Goal: Information Seeking & Learning: Learn about a topic

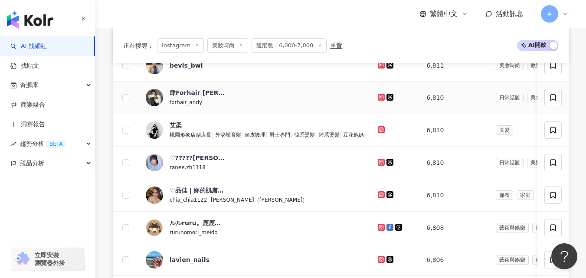
scroll to position [326, 0]
click at [383, 66] on icon at bounding box center [380, 63] width 3 height 3
click at [385, 100] on icon at bounding box center [381, 96] width 7 height 7
click at [385, 133] on icon at bounding box center [381, 129] width 7 height 7
click at [382, 162] on icon at bounding box center [381, 161] width 1 height 1
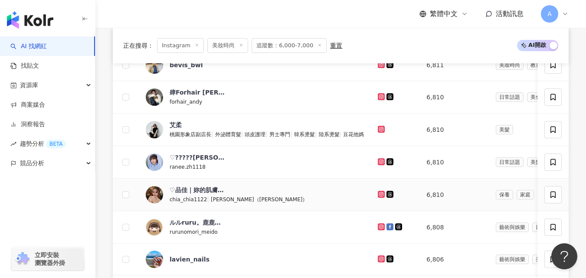
click at [384, 197] on icon at bounding box center [381, 194] width 6 height 5
click at [383, 228] on icon at bounding box center [380, 226] width 3 height 3
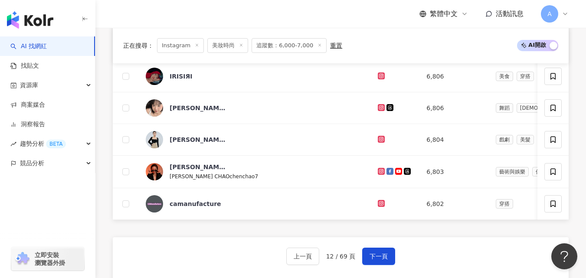
scroll to position [543, 0]
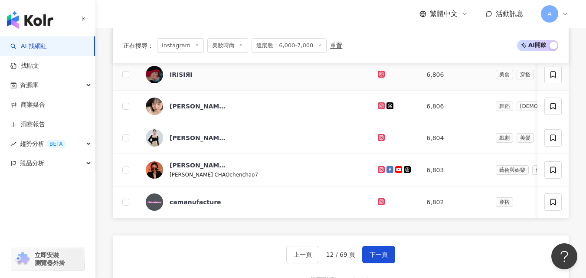
click at [384, 77] on icon at bounding box center [381, 74] width 6 height 5
click at [385, 109] on icon at bounding box center [381, 105] width 7 height 7
click at [385, 173] on icon at bounding box center [381, 169] width 7 height 7
click at [373, 258] on span "下一頁" at bounding box center [378, 254] width 18 height 7
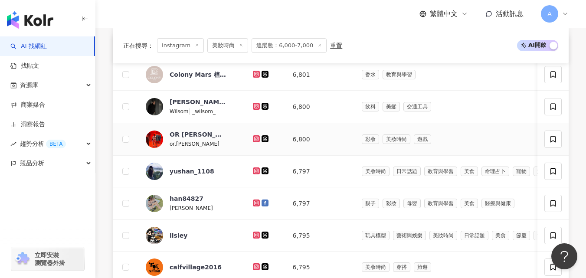
scroll to position [318, 0]
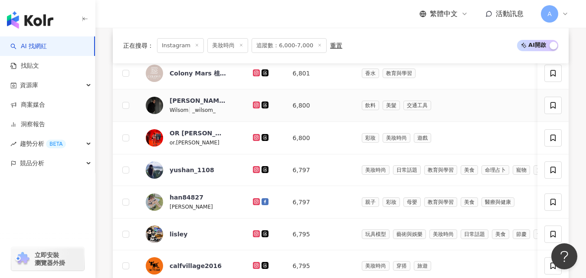
click at [254, 108] on icon at bounding box center [257, 104] width 6 height 5
click at [254, 171] on icon at bounding box center [255, 168] width 3 height 3
click at [254, 236] on icon at bounding box center [257, 233] width 6 height 5
click at [254, 172] on icon at bounding box center [257, 169] width 6 height 5
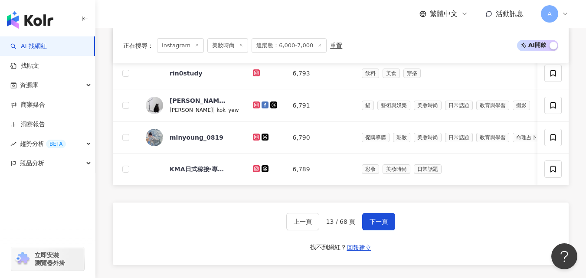
scroll to position [587, 0]
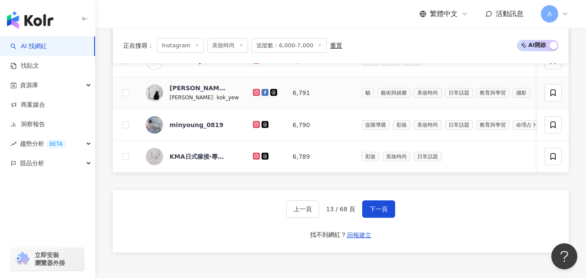
click at [254, 95] on icon at bounding box center [257, 92] width 6 height 5
click at [254, 127] on icon at bounding box center [257, 124] width 6 height 5
click at [376, 212] on span "下一頁" at bounding box center [378, 208] width 18 height 7
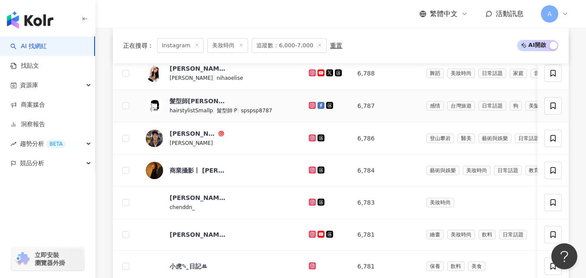
scroll to position [322, 0]
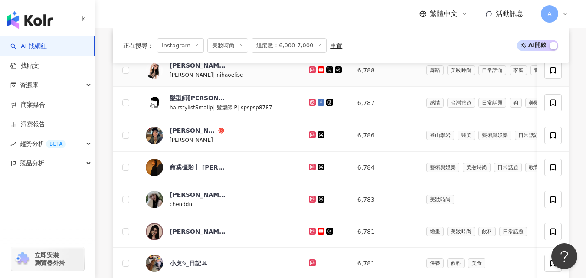
click at [309, 73] on icon at bounding box center [312, 69] width 7 height 7
click at [310, 137] on icon at bounding box center [313, 134] width 6 height 5
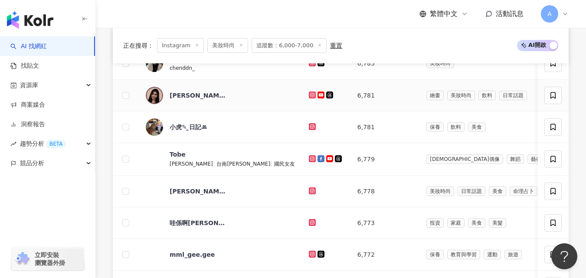
scroll to position [460, 0]
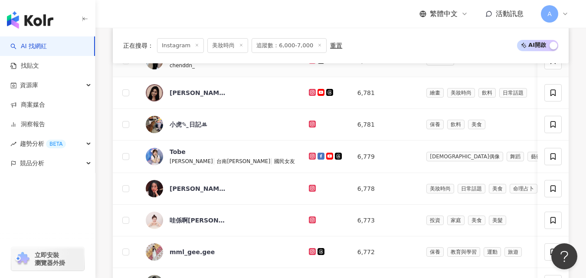
click at [309, 64] on link at bounding box center [313, 60] width 9 height 7
click at [310, 94] on icon at bounding box center [311, 91] width 3 height 3
click at [309, 161] on div at bounding box center [326, 157] width 35 height 10
click at [310, 157] on icon at bounding box center [311, 155] width 3 height 3
click at [309, 192] on icon at bounding box center [312, 188] width 7 height 7
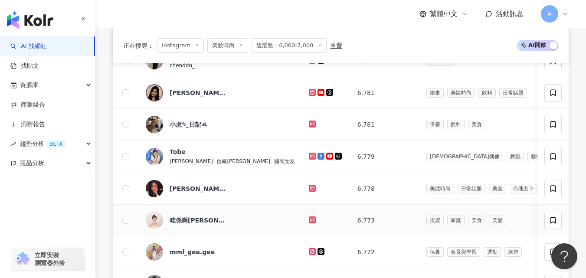
click at [310, 222] on icon at bounding box center [313, 219] width 6 height 5
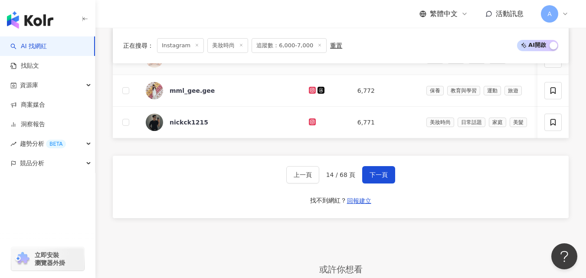
scroll to position [622, 0]
click at [309, 125] on icon at bounding box center [312, 121] width 7 height 7
click at [377, 182] on button "下一頁" at bounding box center [378, 174] width 33 height 17
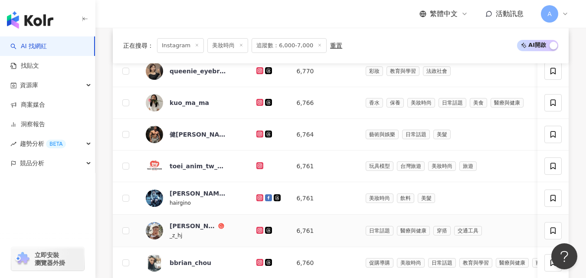
scroll to position [309, 0]
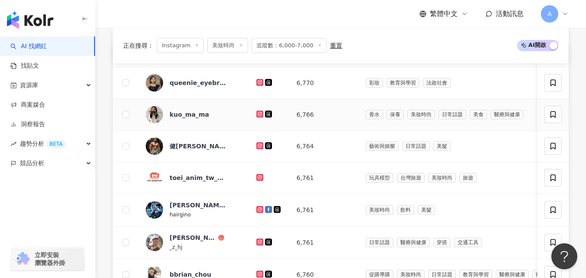
click at [257, 117] on icon at bounding box center [260, 113] width 6 height 5
click at [256, 117] on icon at bounding box center [259, 114] width 7 height 7
click at [256, 149] on icon at bounding box center [259, 145] width 7 height 7
click at [257, 212] on icon at bounding box center [260, 209] width 6 height 5
click at [259, 242] on icon at bounding box center [259, 241] width 1 height 1
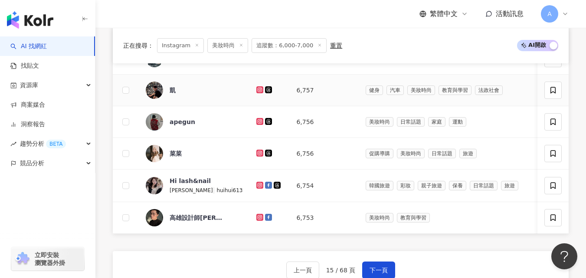
scroll to position [525, 0]
click at [257, 60] on icon at bounding box center [260, 57] width 6 height 5
click at [257, 92] on icon at bounding box center [260, 89] width 6 height 5
click at [259, 121] on icon at bounding box center [259, 120] width 1 height 1
click at [256, 156] on icon at bounding box center [259, 152] width 7 height 7
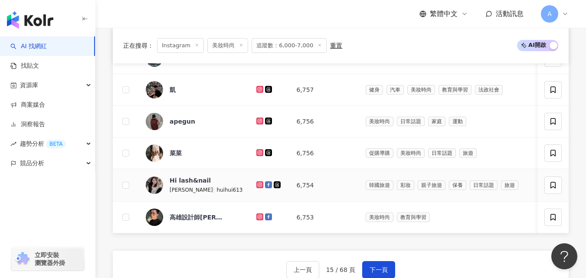
click at [259, 185] on icon at bounding box center [259, 184] width 1 height 1
click at [258, 218] on icon at bounding box center [259, 216] width 3 height 3
click at [381, 277] on button "下一頁" at bounding box center [378, 269] width 33 height 17
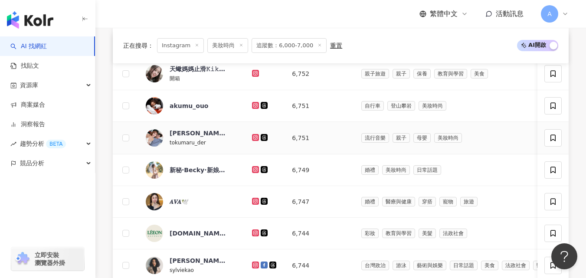
scroll to position [321, 0]
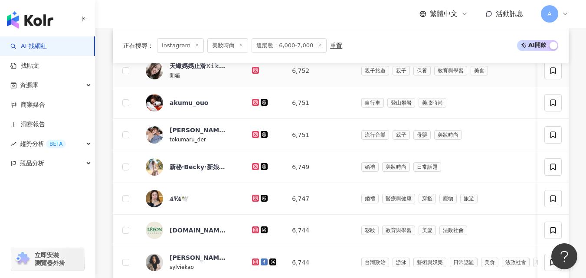
click at [252, 74] on icon at bounding box center [255, 70] width 7 height 7
click at [254, 136] on icon at bounding box center [255, 133] width 3 height 3
click at [252, 106] on icon at bounding box center [255, 102] width 7 height 7
click at [253, 169] on icon at bounding box center [256, 166] width 6 height 5
click at [254, 199] on icon at bounding box center [255, 197] width 3 height 3
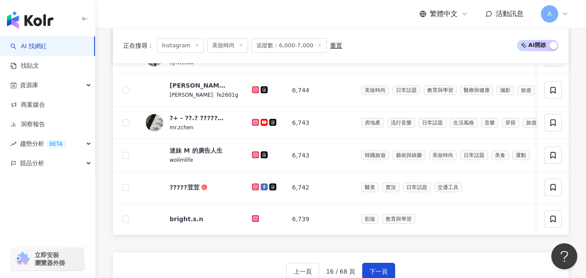
scroll to position [528, 0]
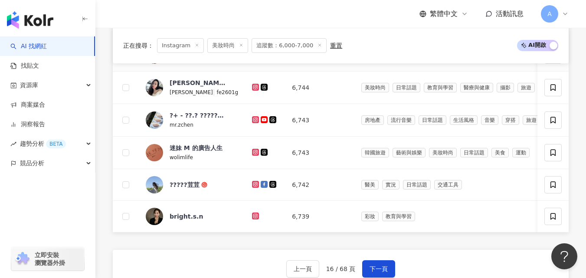
click at [252, 58] on icon at bounding box center [255, 54] width 7 height 7
click at [252, 91] on icon at bounding box center [255, 87] width 7 height 7
click at [254, 121] on icon at bounding box center [255, 118] width 3 height 3
click at [253, 187] on icon at bounding box center [256, 184] width 6 height 5
click at [252, 219] on icon at bounding box center [255, 215] width 7 height 7
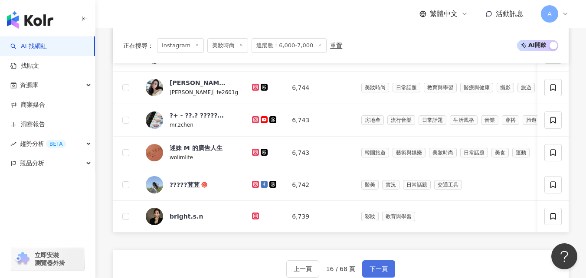
click at [373, 275] on button "下一頁" at bounding box center [378, 268] width 33 height 17
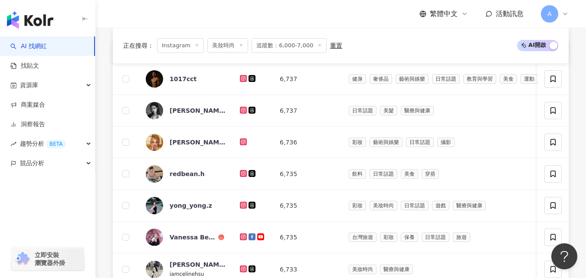
scroll to position [311, 0]
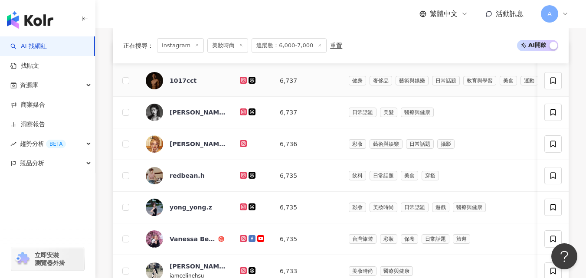
click at [243, 81] on icon at bounding box center [242, 79] width 1 height 1
click at [240, 115] on icon at bounding box center [243, 111] width 7 height 7
click at [242, 176] on icon at bounding box center [242, 174] width 3 height 3
click at [240, 210] on icon at bounding box center [243, 206] width 7 height 7
click at [242, 240] on icon at bounding box center [242, 237] width 3 height 3
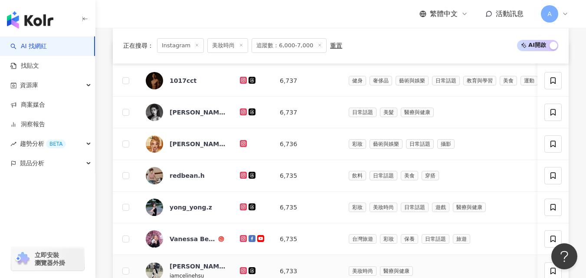
click at [243, 274] on icon at bounding box center [243, 270] width 7 height 7
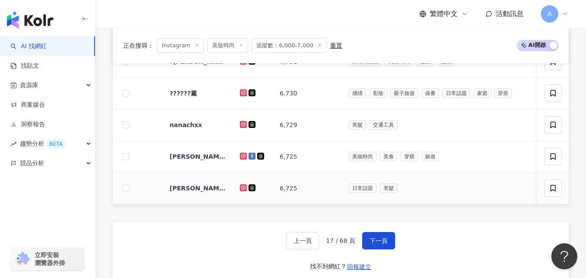
scroll to position [553, 0]
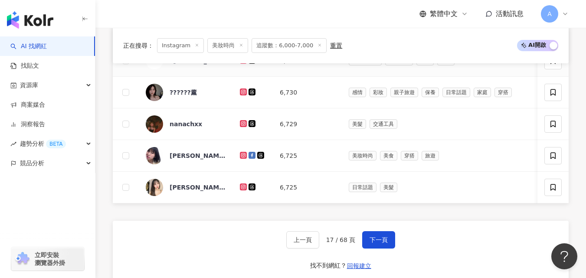
click at [243, 61] on icon at bounding box center [242, 59] width 1 height 1
click at [241, 95] on icon at bounding box center [244, 91] width 6 height 5
click at [241, 127] on icon at bounding box center [243, 123] width 7 height 7
click at [246, 159] on icon at bounding box center [243, 155] width 7 height 7
click at [241, 190] on icon at bounding box center [243, 186] width 7 height 7
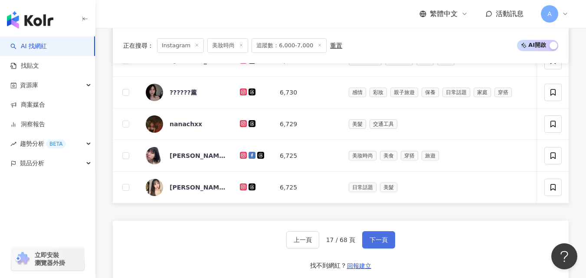
click at [382, 245] on button "下一頁" at bounding box center [378, 239] width 33 height 17
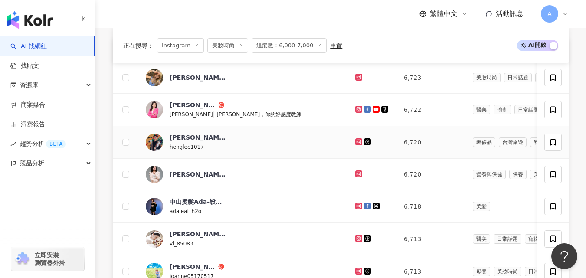
scroll to position [309, 0]
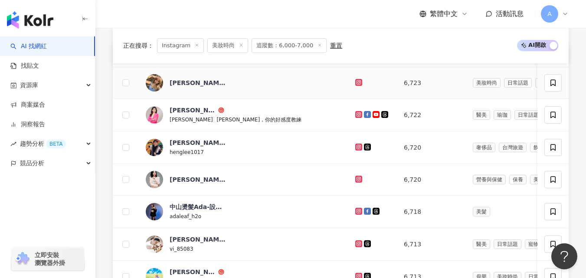
click at [355, 86] on icon at bounding box center [358, 82] width 7 height 7
click at [358, 85] on icon at bounding box center [359, 82] width 6 height 5
click at [358, 147] on icon at bounding box center [358, 146] width 1 height 1
click at [358, 180] on icon at bounding box center [358, 178] width 3 height 3
click at [357, 247] on icon at bounding box center [358, 243] width 7 height 7
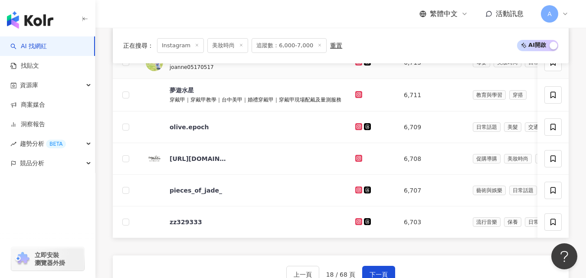
scroll to position [525, 0]
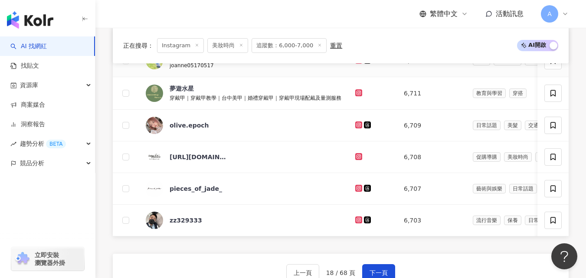
click at [360, 64] on icon at bounding box center [358, 60] width 7 height 7
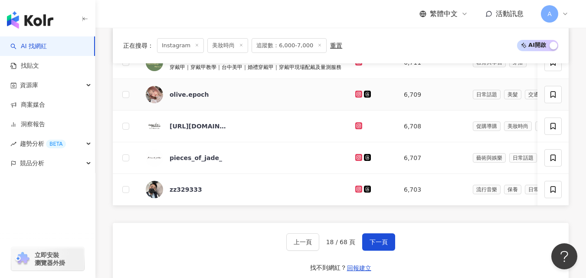
scroll to position [556, 0]
click at [358, 127] on icon at bounding box center [358, 124] width 3 height 3
click at [360, 191] on icon at bounding box center [359, 188] width 6 height 5
click at [368, 245] on div "上一頁 18 / 68 頁 下一頁 找不到網紅？ 回報建立" at bounding box center [341, 253] width 456 height 62
click at [366, 250] on button "下一頁" at bounding box center [378, 241] width 33 height 17
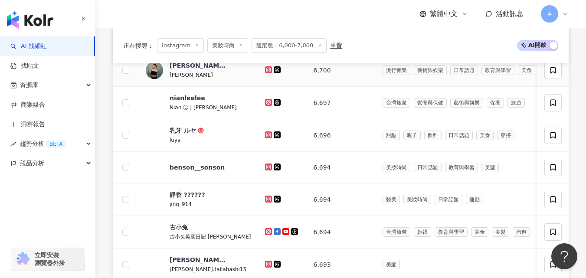
scroll to position [355, 0]
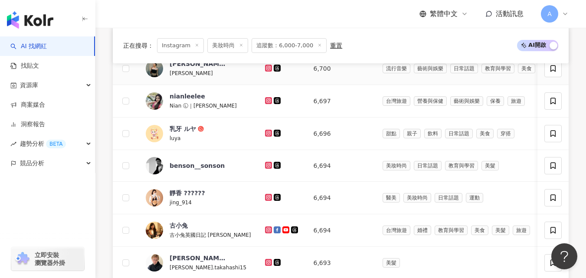
click at [265, 72] on icon at bounding box center [268, 68] width 7 height 7
click at [265, 103] on link at bounding box center [269, 101] width 9 height 7
click at [266, 134] on icon at bounding box center [267, 132] width 3 height 3
click at [266, 168] on icon at bounding box center [269, 165] width 6 height 5
click at [265, 201] on icon at bounding box center [268, 197] width 7 height 7
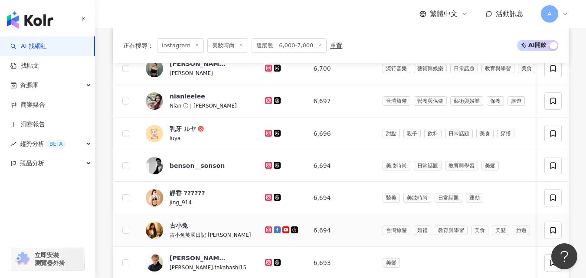
click at [265, 233] on icon at bounding box center [268, 229] width 7 height 7
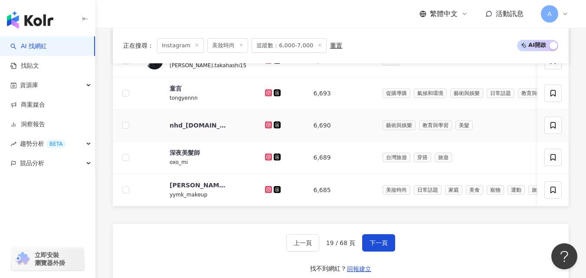
scroll to position [558, 0]
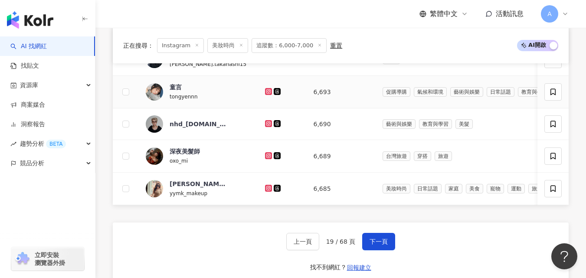
click at [266, 93] on icon at bounding box center [267, 90] width 3 height 3
click at [266, 126] on icon at bounding box center [269, 123] width 6 height 5
click at [266, 157] on icon at bounding box center [267, 154] width 3 height 3
click at [265, 192] on icon at bounding box center [268, 188] width 7 height 7
click at [379, 245] on span "下一頁" at bounding box center [378, 241] width 18 height 7
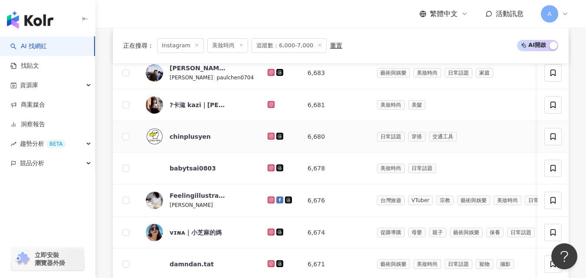
scroll to position [320, 0]
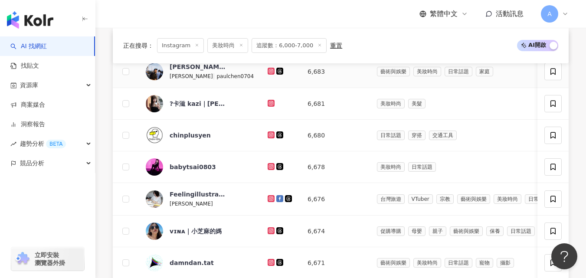
click at [270, 72] on icon at bounding box center [270, 70] width 1 height 1
click at [268, 106] on icon at bounding box center [271, 103] width 6 height 5
click at [270, 135] on icon at bounding box center [270, 134] width 1 height 1
click at [268, 169] on icon at bounding box center [271, 166] width 6 height 5
click at [267, 202] on icon at bounding box center [270, 198] width 7 height 7
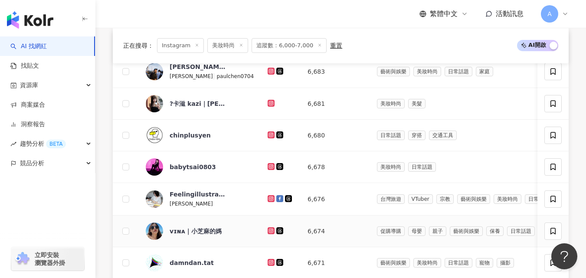
click at [268, 233] on icon at bounding box center [271, 230] width 6 height 5
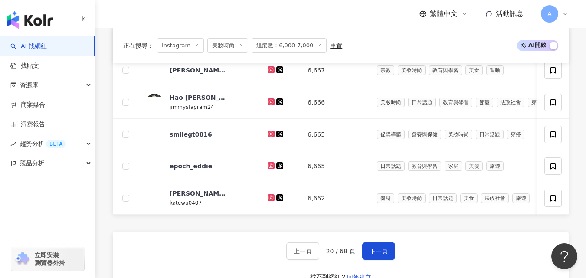
scroll to position [545, 0]
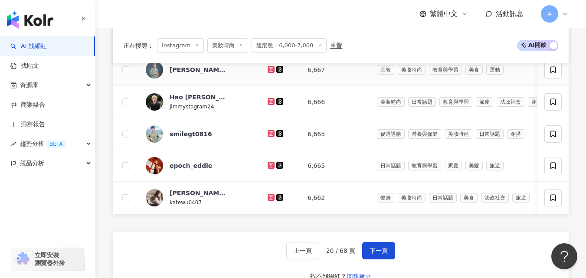
click at [268, 72] on icon at bounding box center [271, 69] width 6 height 5
click at [268, 104] on icon at bounding box center [271, 101] width 6 height 5
click at [267, 137] on icon at bounding box center [270, 133] width 7 height 7
click at [267, 169] on icon at bounding box center [270, 165] width 7 height 7
click at [269, 199] on icon at bounding box center [270, 196] width 3 height 3
